Goal: Transaction & Acquisition: Book appointment/travel/reservation

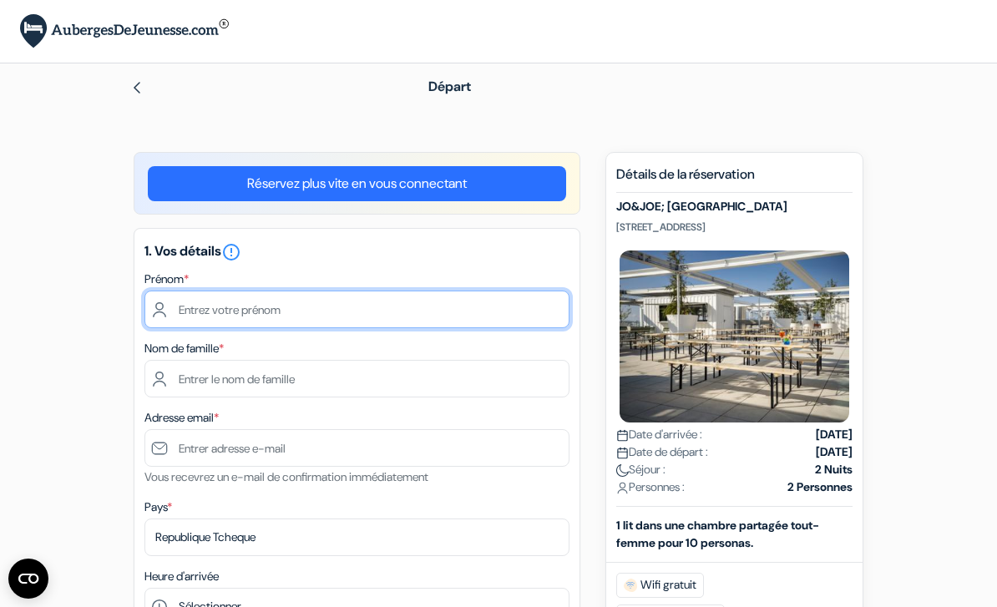
click at [359, 321] on input "text" at bounding box center [356, 310] width 425 height 38
type input "[PERSON_NAME]"
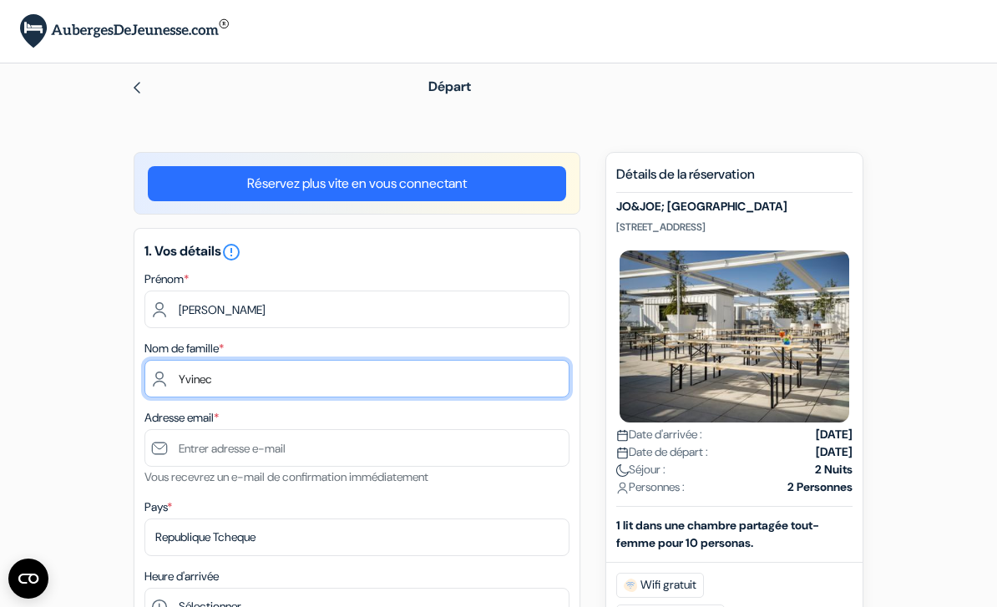
type input "Yvinec"
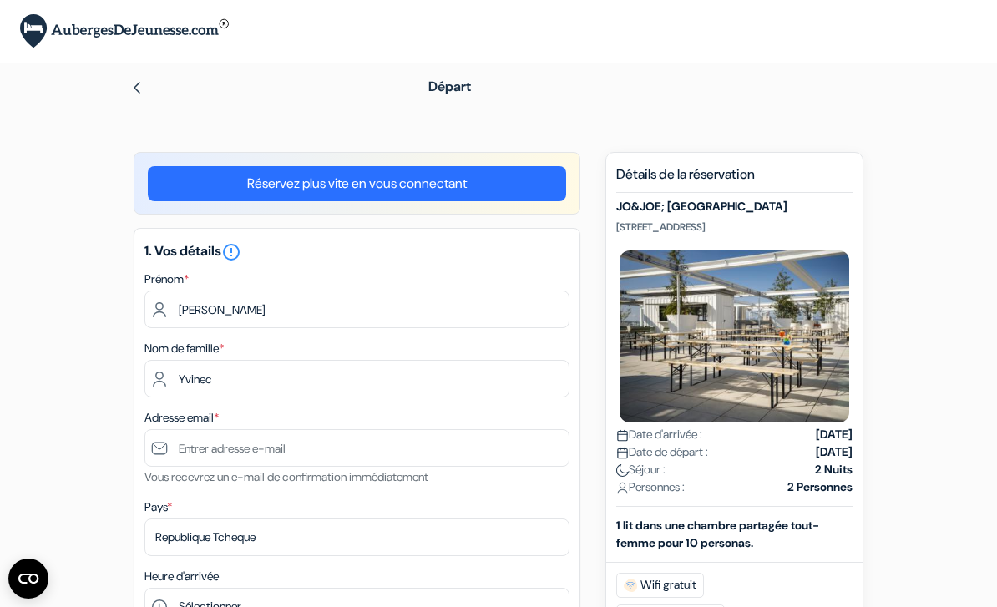
click at [335, 481] on small "Vous recevrez un e-mail de confirmation immédiatement" at bounding box center [286, 476] width 284 height 15
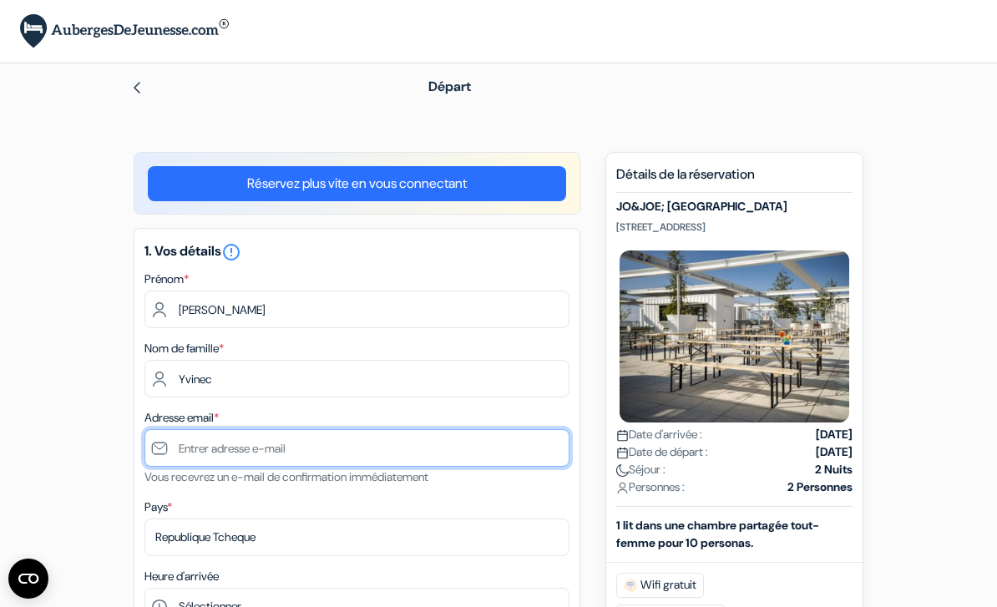
click at [336, 449] on input "text" at bounding box center [356, 448] width 425 height 38
type input "[PERSON_NAME]"
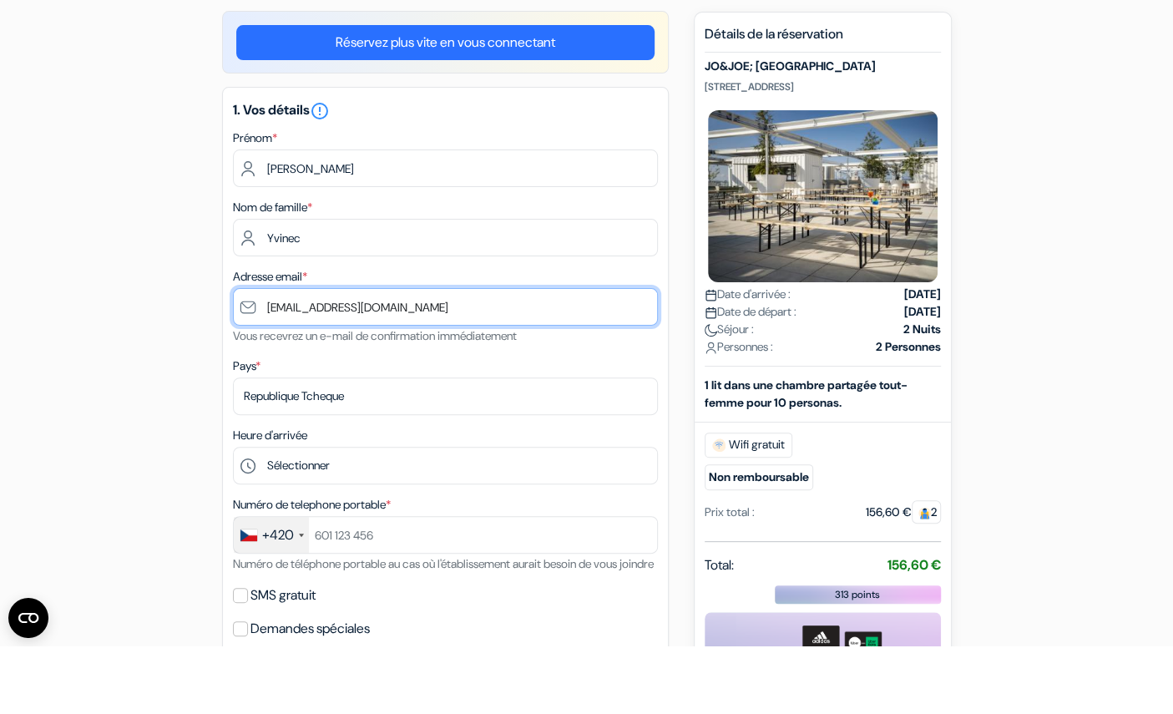
scroll to position [74, 0]
type input "[EMAIL_ADDRESS][DOMAIN_NAME]"
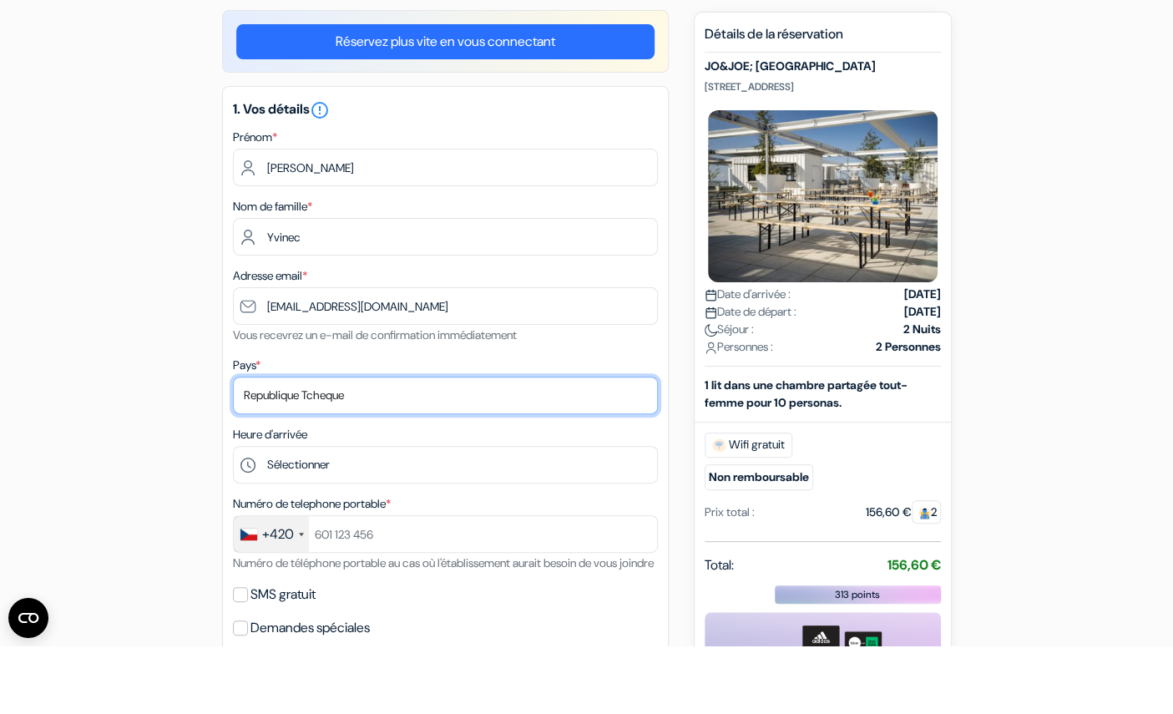
scroll to position [143, 0]
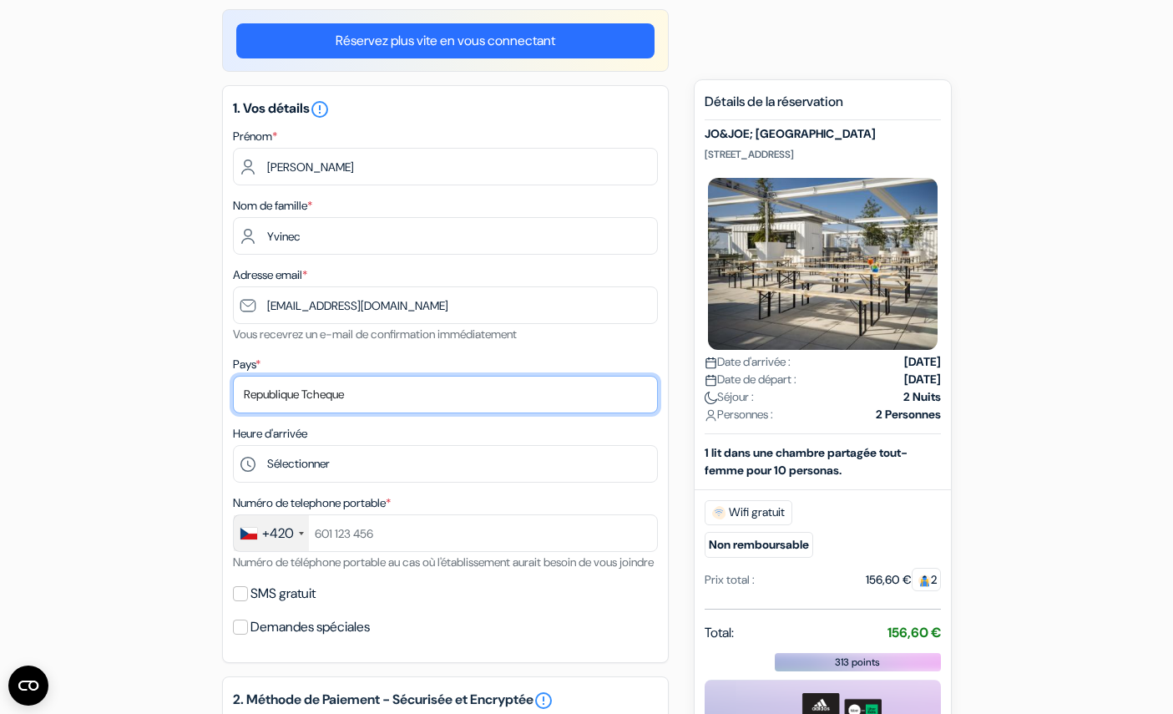
select select "67"
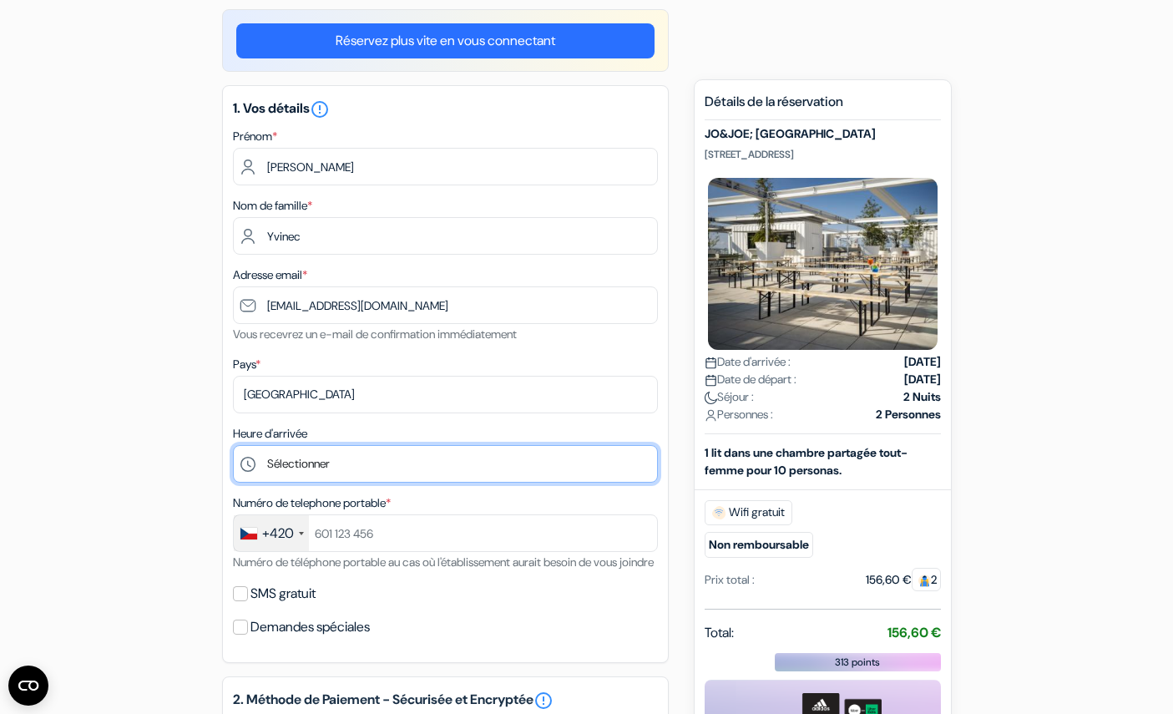
select select "21"
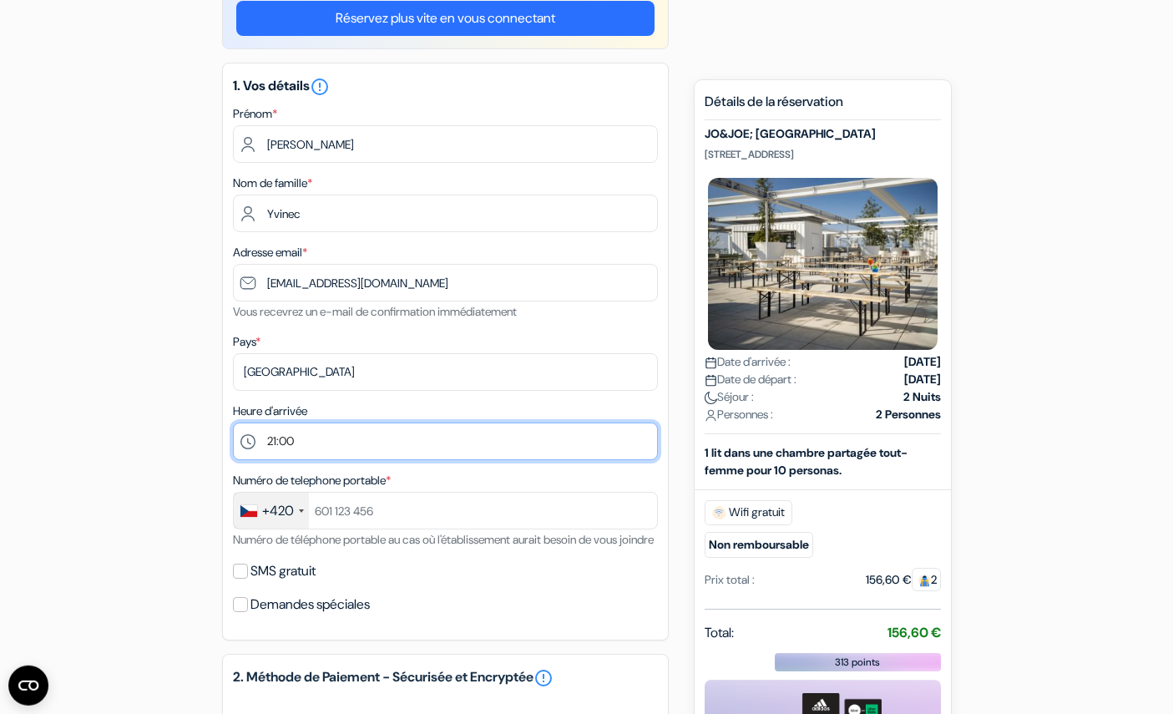
scroll to position [166, 0]
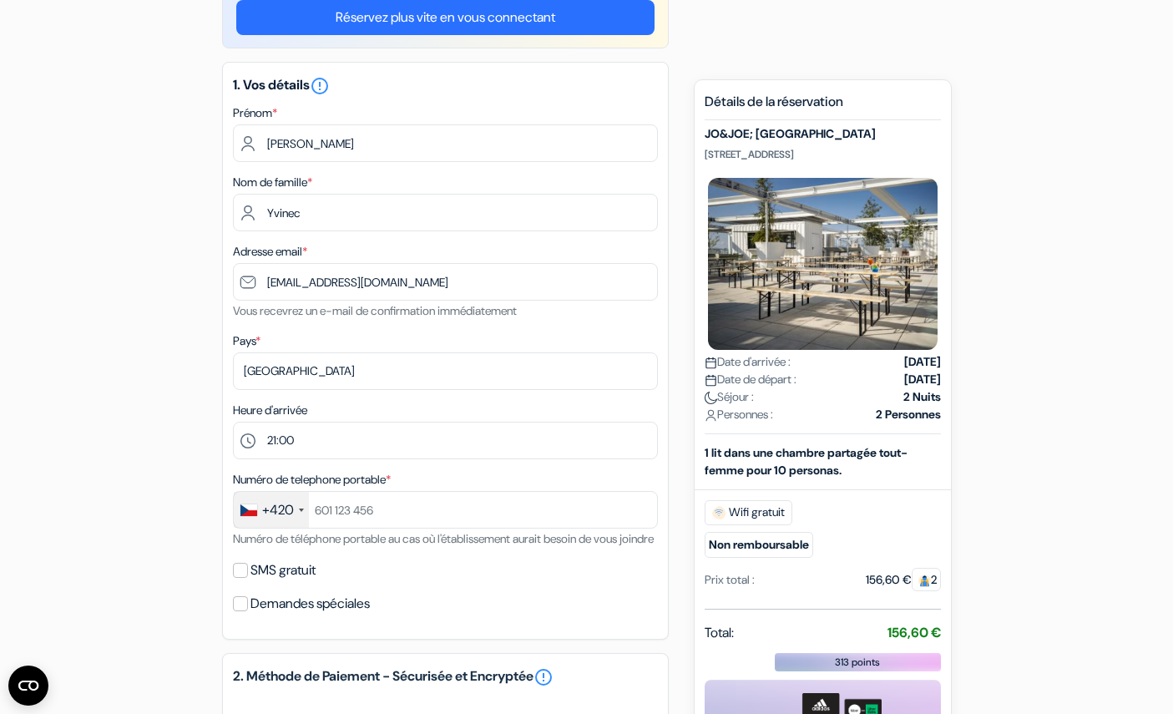
click at [290, 512] on div "+420" at bounding box center [278, 510] width 32 height 20
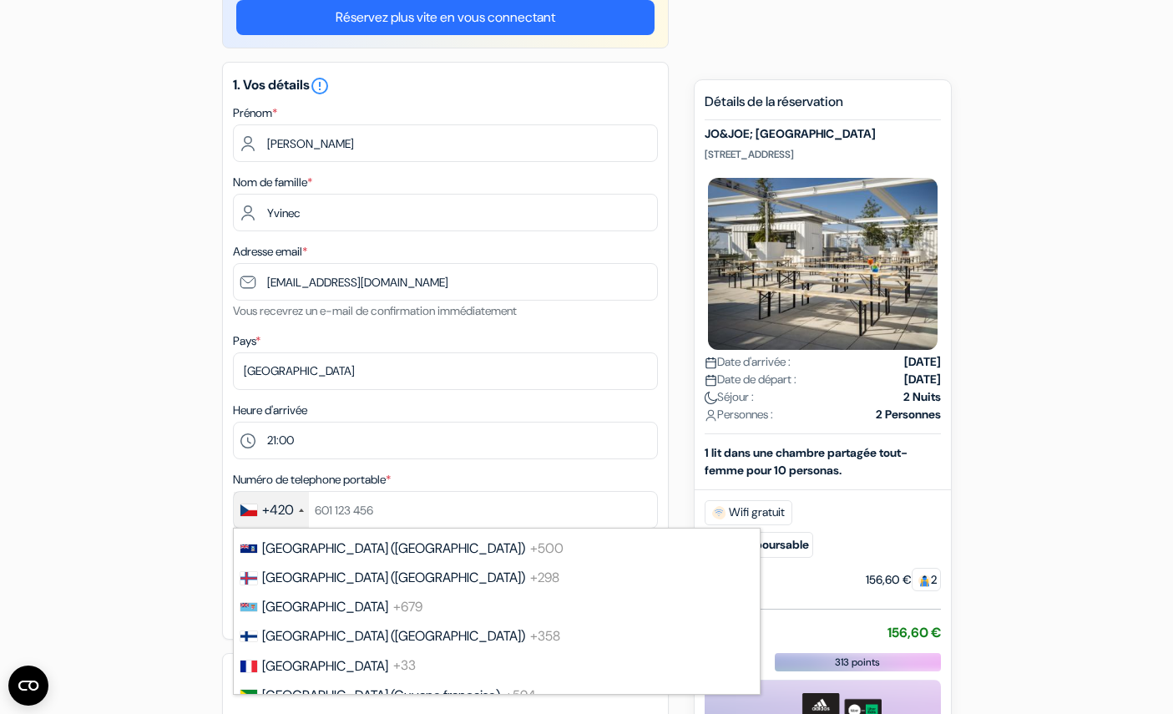
scroll to position [2246, 0]
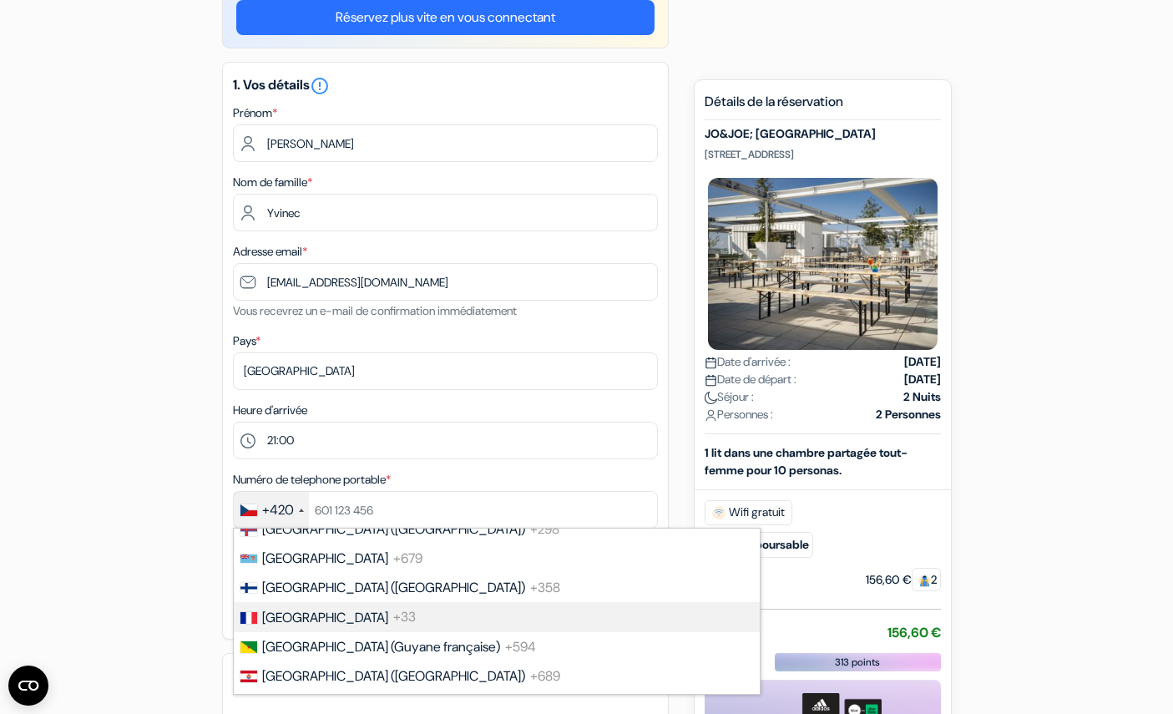
click at [393, 606] on span "+33" at bounding box center [404, 618] width 23 height 18
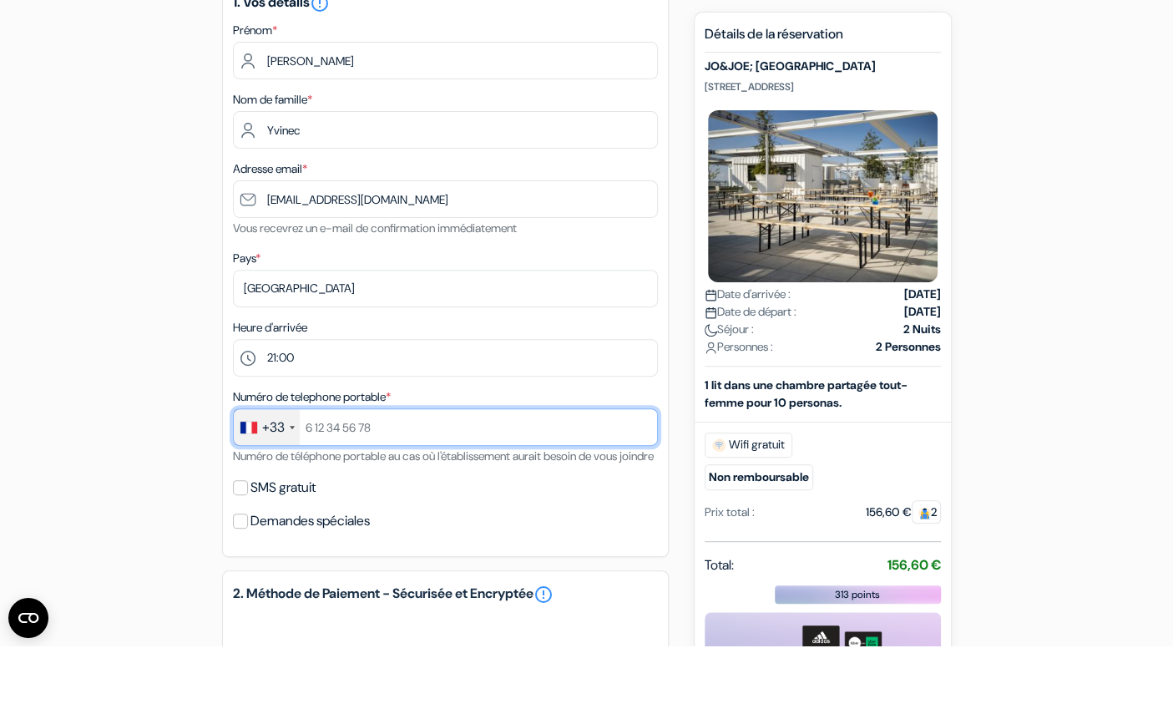
scroll to position [196, 0]
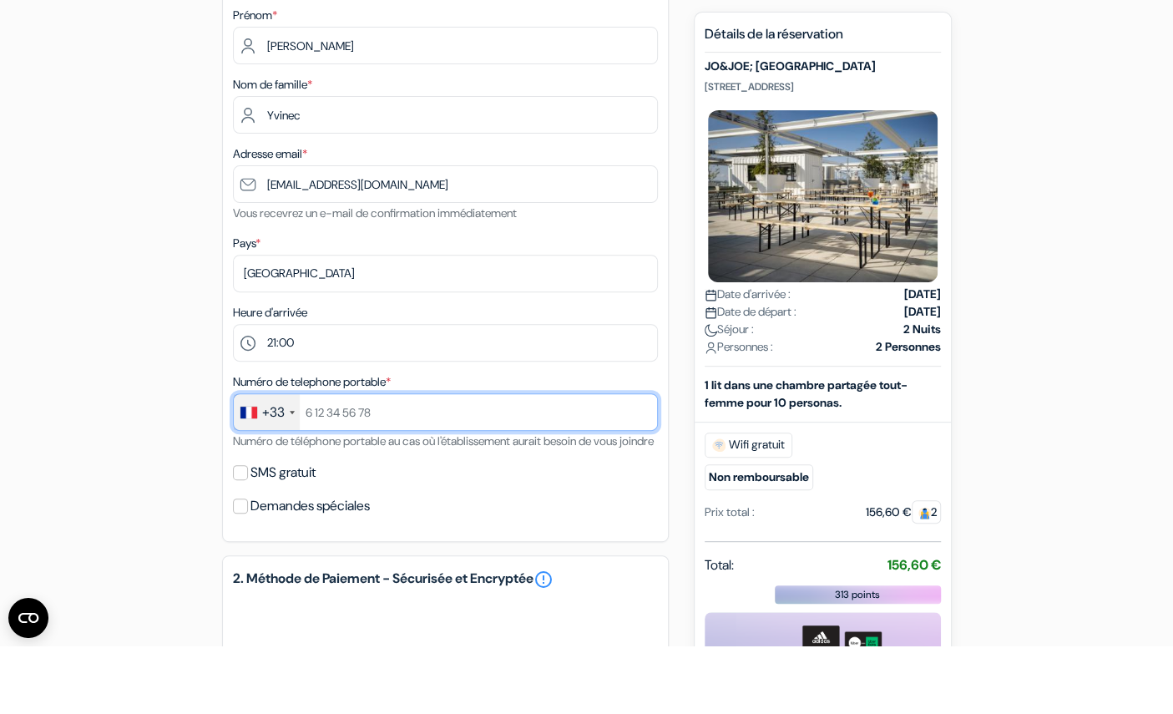
click at [408, 461] on input "text" at bounding box center [445, 480] width 425 height 38
click at [308, 461] on input "737781132" at bounding box center [445, 480] width 425 height 38
type input "637781132"
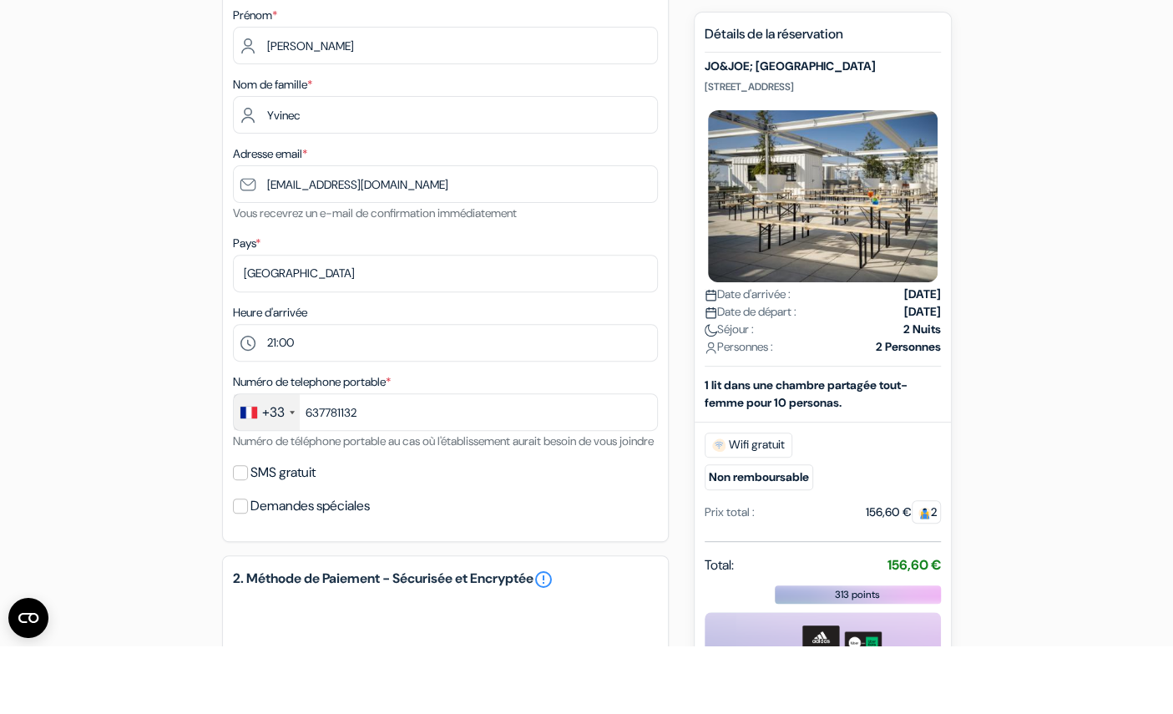
click at [383, 472] on div "1. Vos détails error_outline Prénom * [PERSON_NAME] Nom de famille * Yvinec Adr…" at bounding box center [445, 321] width 447 height 578
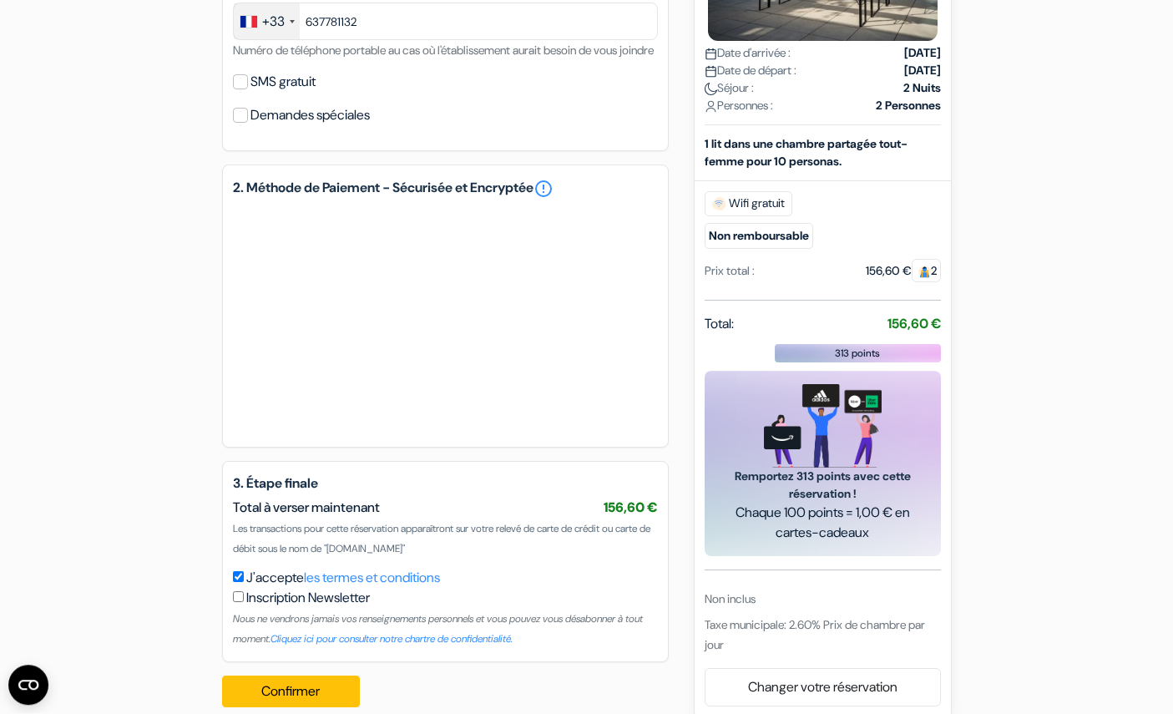
scroll to position [654, 0]
click at [304, 606] on button "Confirmer Loading..." at bounding box center [291, 692] width 139 height 32
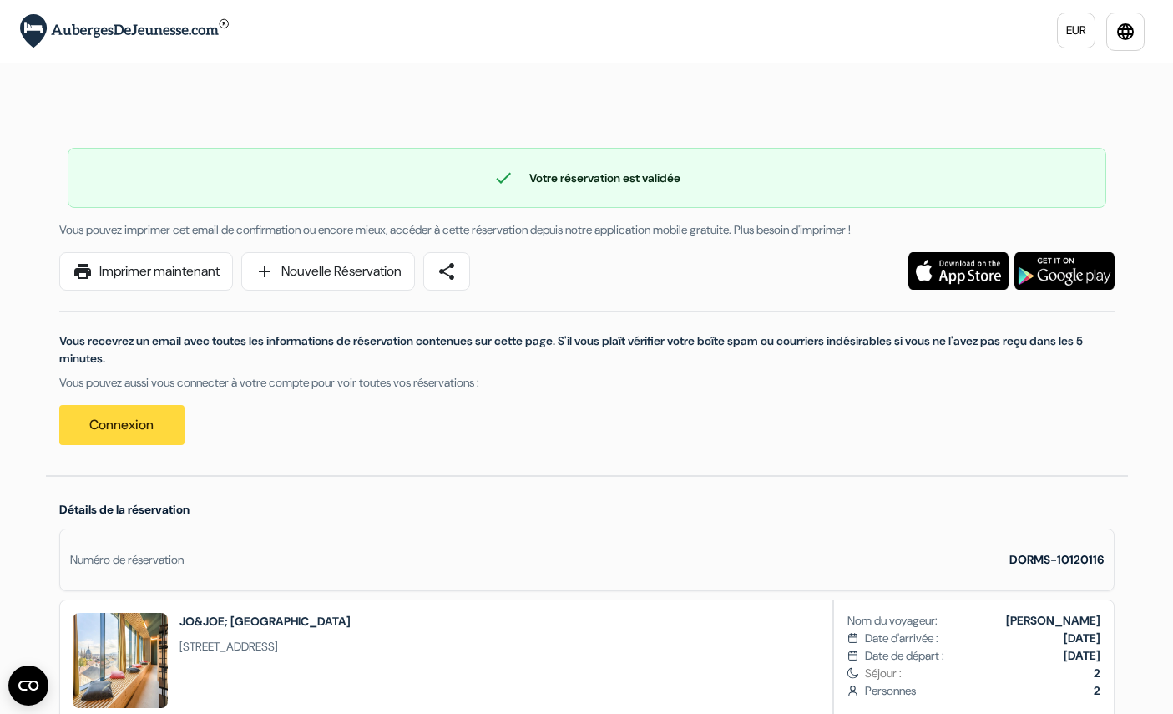
click at [190, 277] on link "print Imprimer maintenant" at bounding box center [146, 271] width 174 height 38
